Goal: Check status

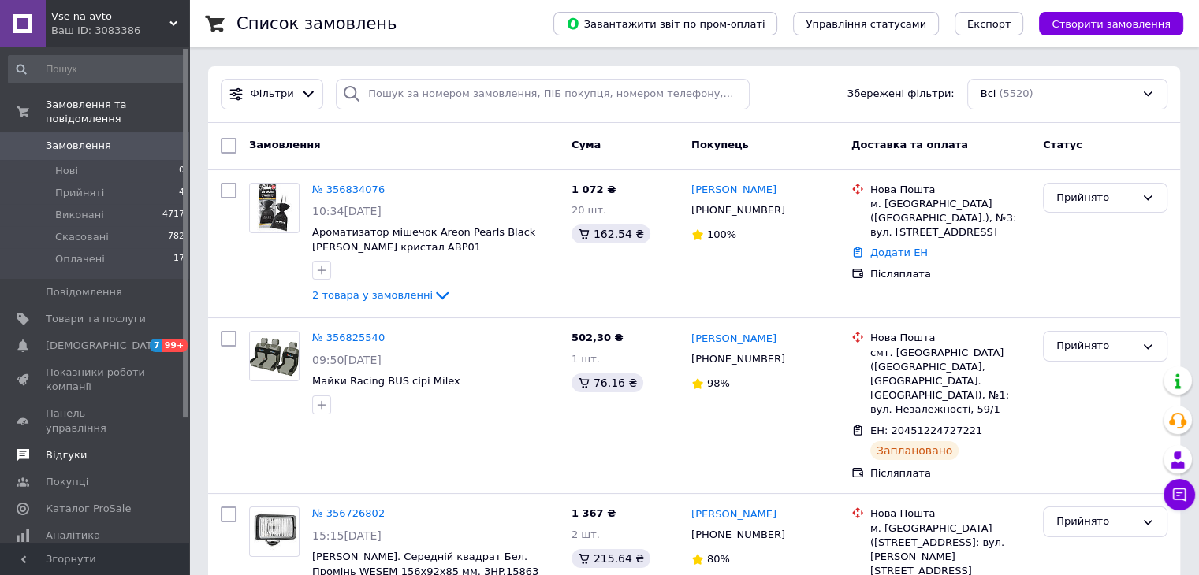
click at [73, 449] on span "Відгуки" at bounding box center [66, 456] width 41 height 14
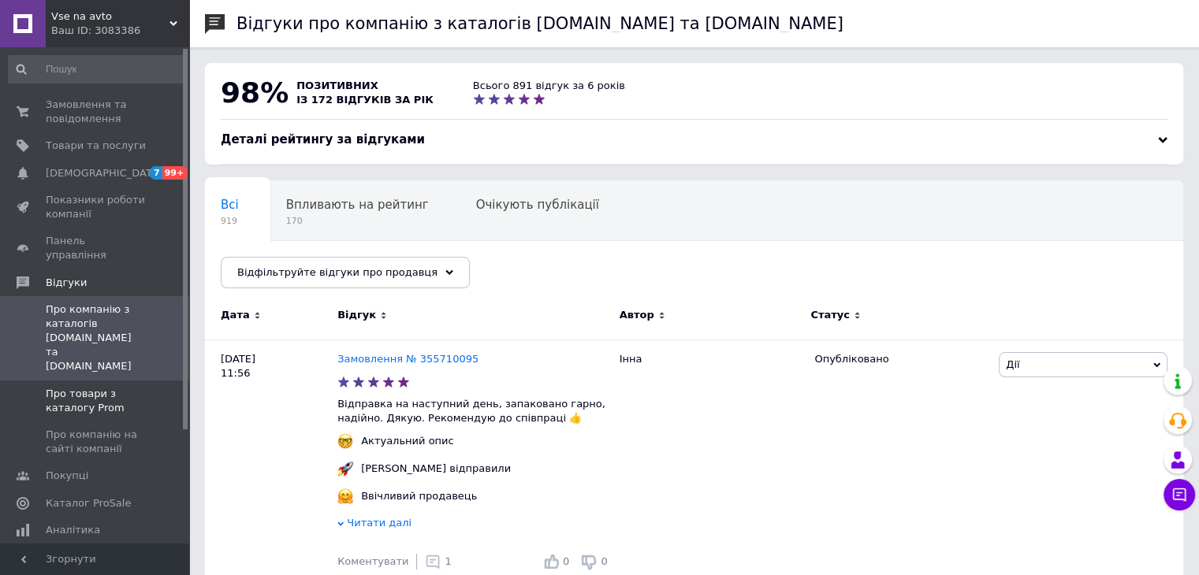
click at [91, 387] on span "Про товари з каталогу Prom" at bounding box center [96, 401] width 100 height 28
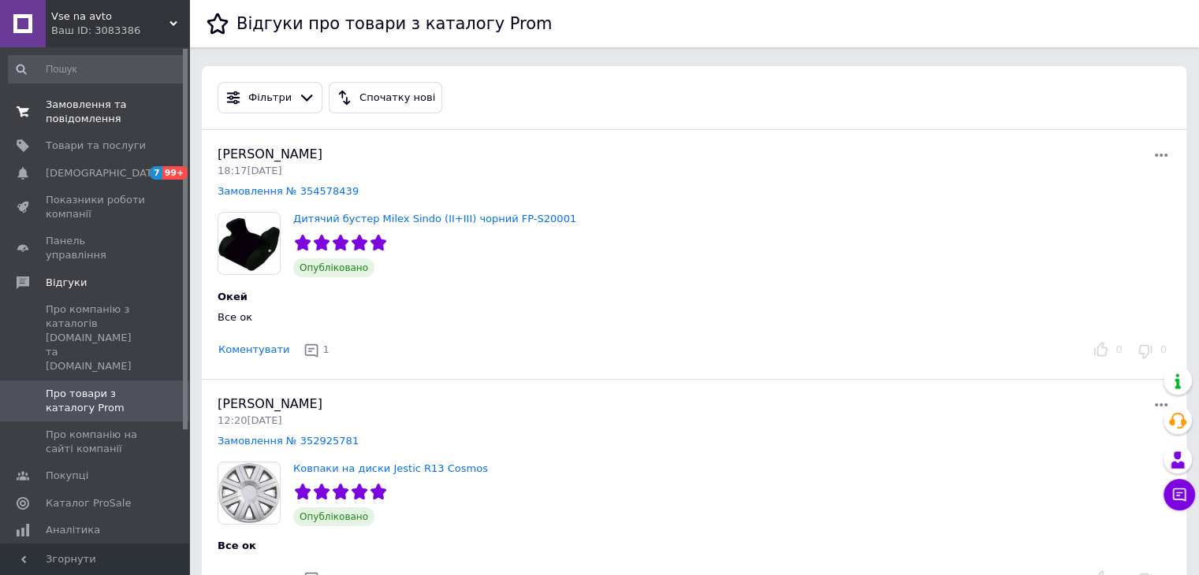
click at [109, 113] on span "Замовлення та повідомлення" at bounding box center [96, 112] width 100 height 28
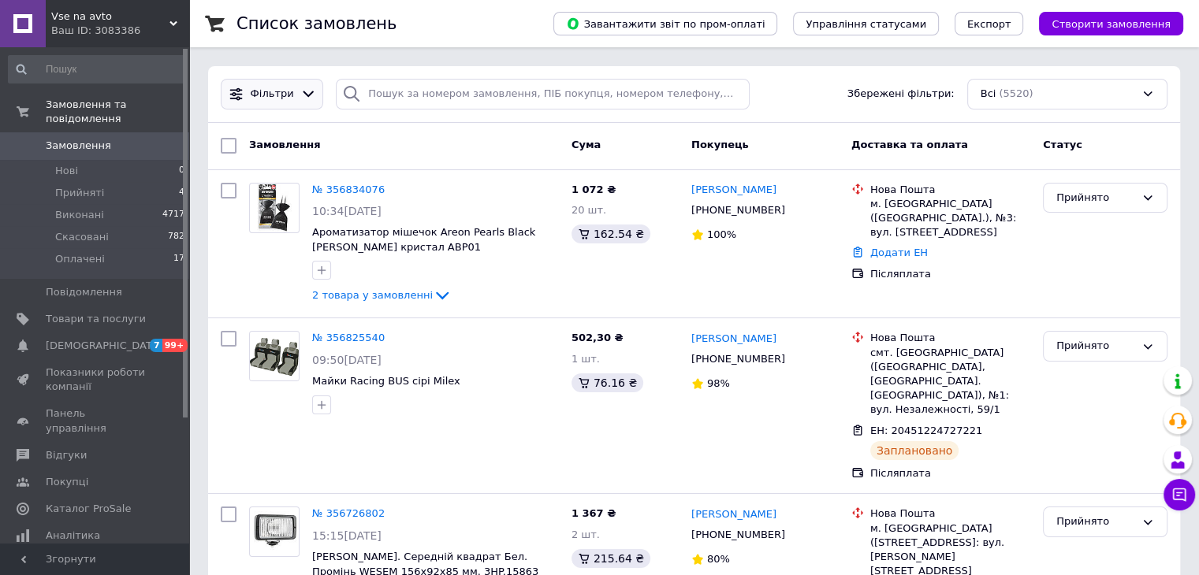
click at [302, 99] on icon at bounding box center [308, 94] width 17 height 17
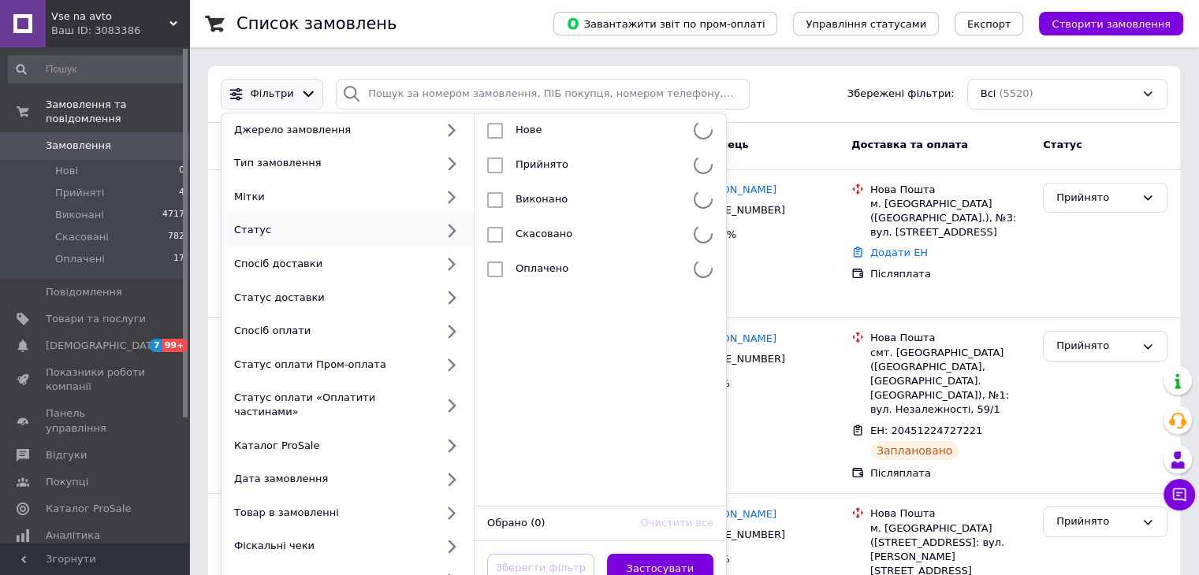
click at [361, 226] on div "Статус" at bounding box center [331, 230] width 207 height 14
click at [530, 171] on div "Прийнято" at bounding box center [598, 166] width 178 height 16
checkbox input "true"
click at [665, 554] on button "Застосувати" at bounding box center [660, 569] width 107 height 31
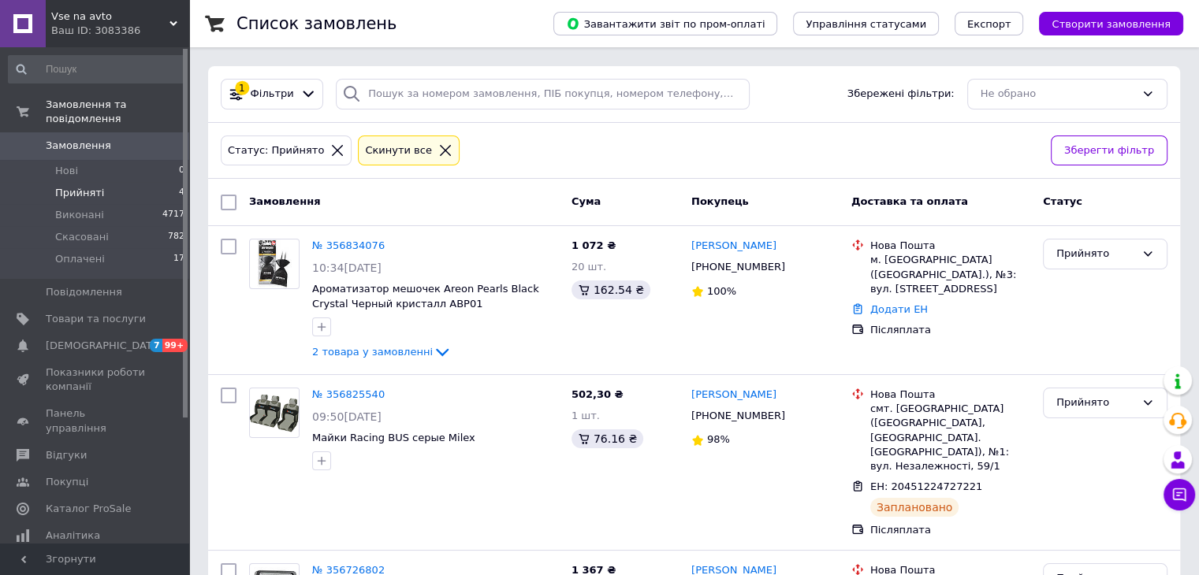
click at [438, 147] on icon at bounding box center [445, 150] width 14 height 14
